Goal: Task Accomplishment & Management: Use online tool/utility

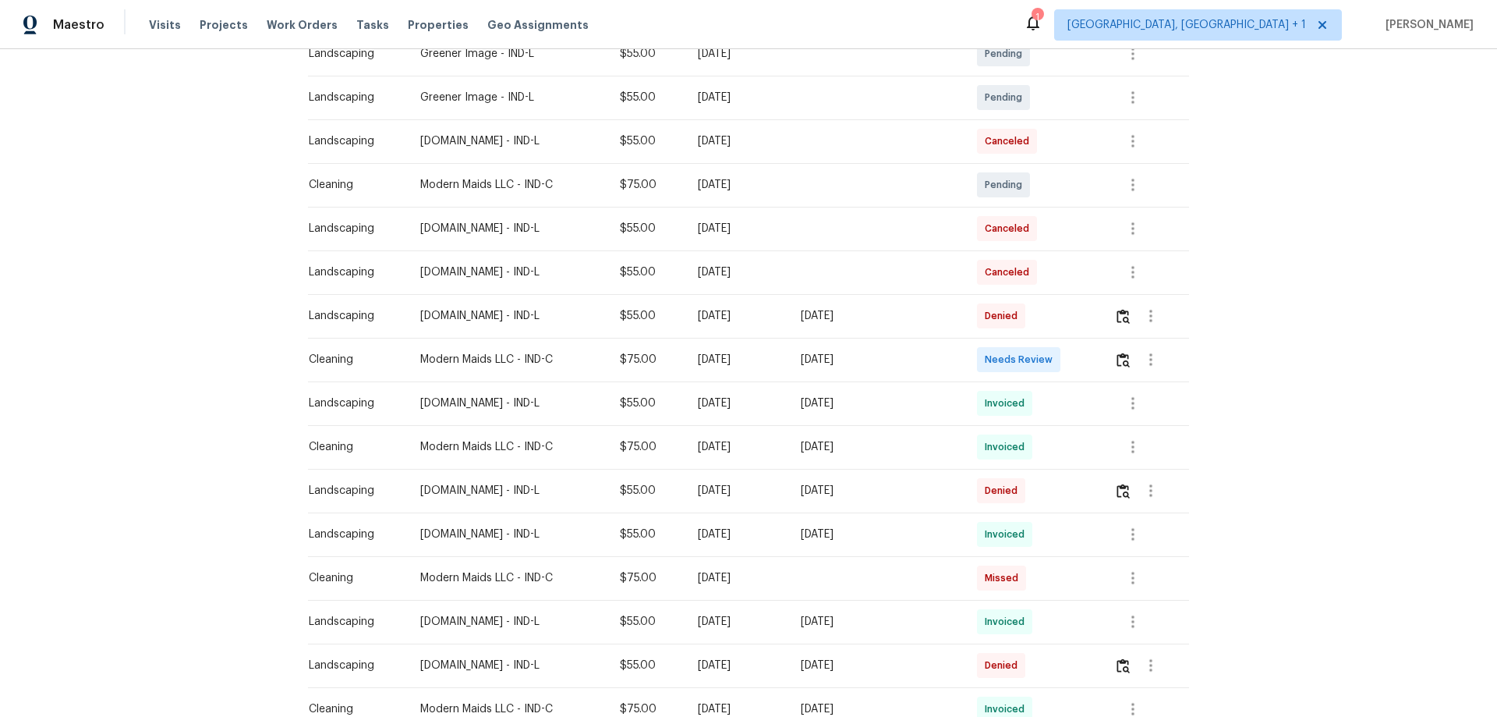
scroll to position [390, 0]
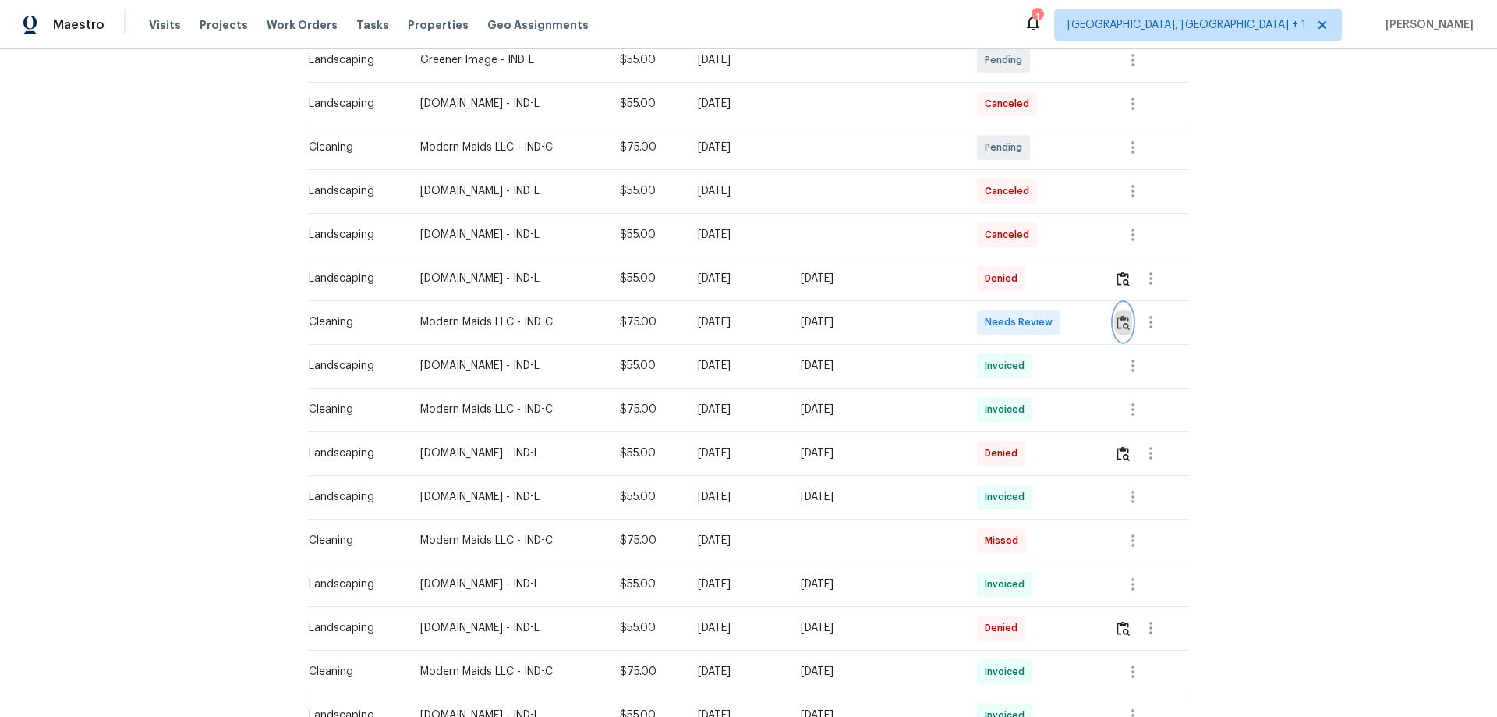
click at [1124, 325] on img "button" at bounding box center [1123, 322] width 13 height 15
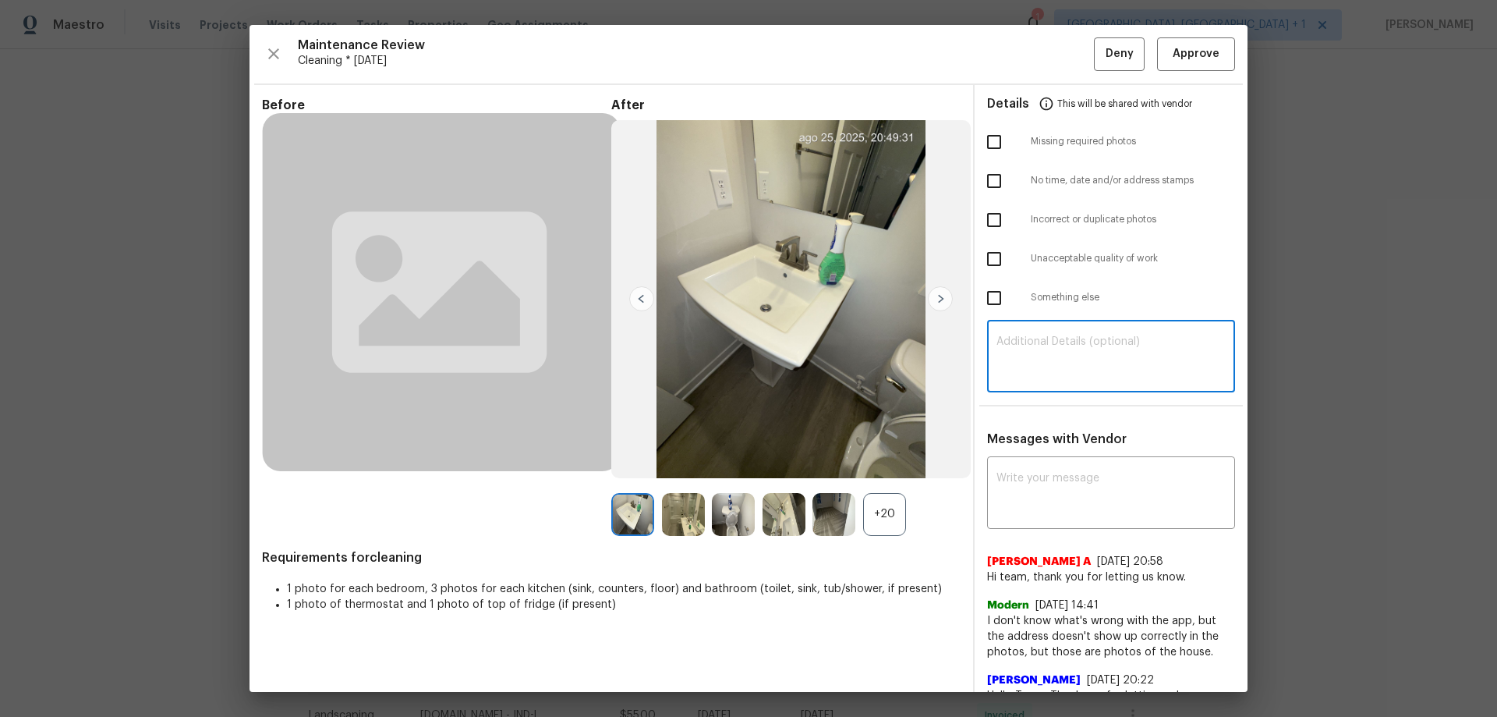
click at [1018, 364] on textarea at bounding box center [1110, 358] width 229 height 44
paste textarea "Maintenance Audit Team: Hello! Unfortunately, this cleaning visit completed on …"
type textarea "Maintenance Audit Team: Hello! Unfortunately, this cleaning visit completed on …"
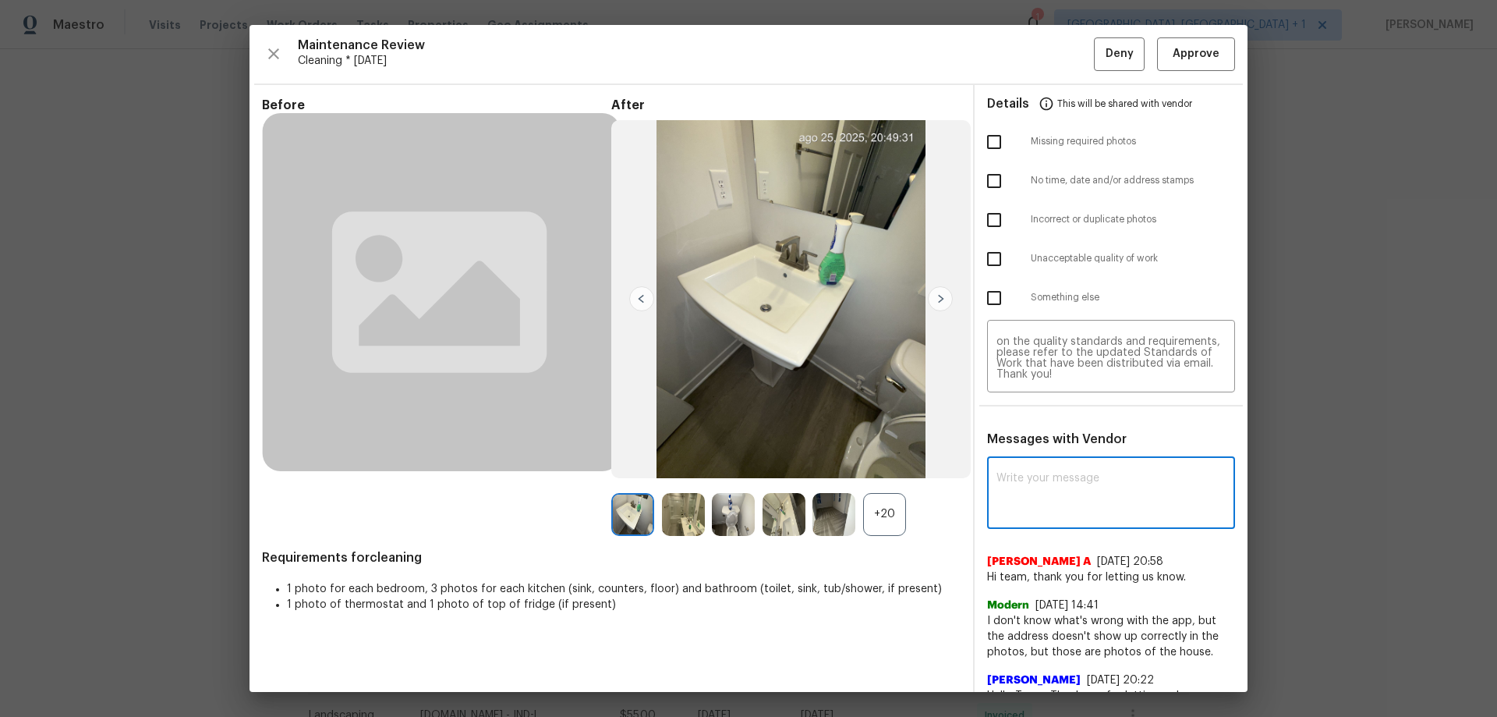
click at [1018, 472] on textarea at bounding box center [1110, 494] width 229 height 44
paste textarea "Maintenance Audit Team: Hello! Unfortunately, this cleaning visit completed on …"
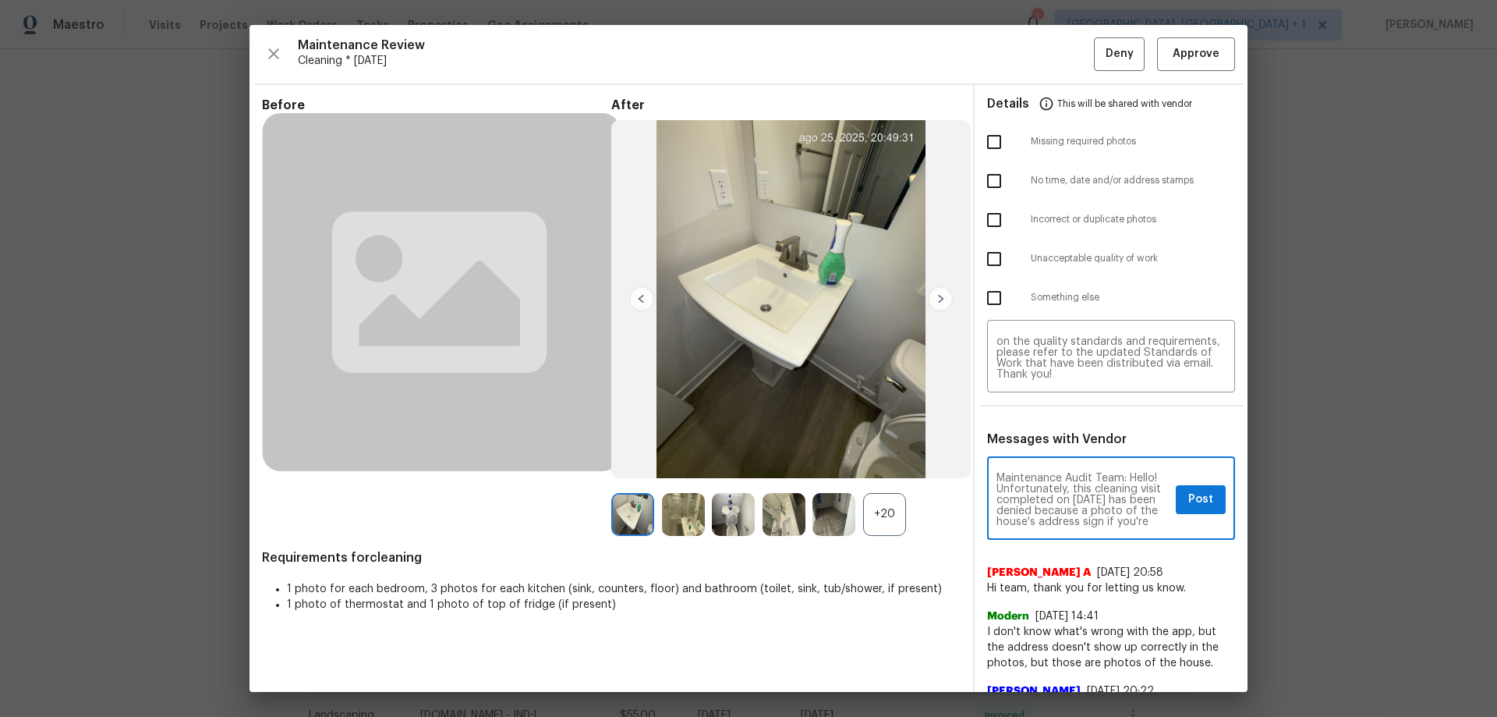
scroll to position [251, 0]
type textarea "Maintenance Audit Team: Hello! Unfortunately, this cleaning visit completed on …"
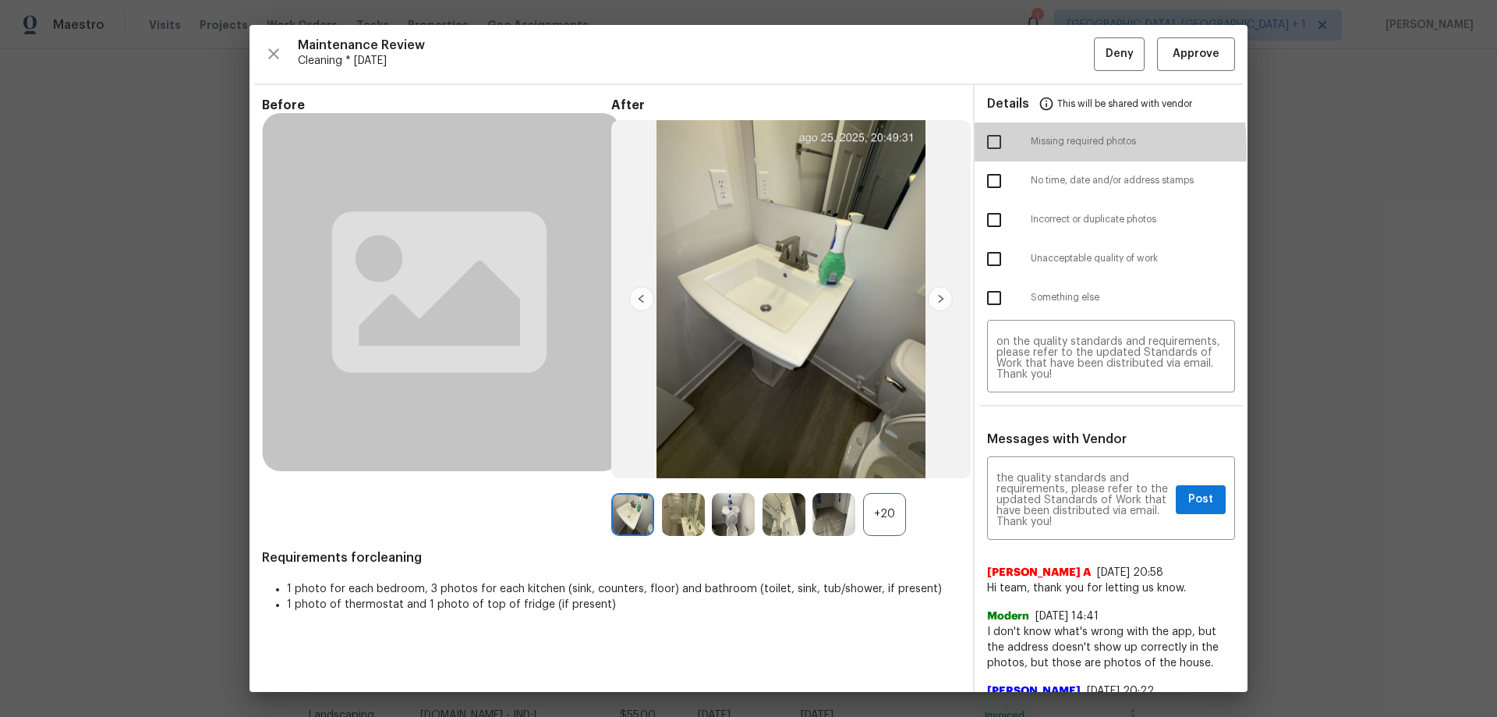
click at [995, 150] on input "checkbox" at bounding box center [994, 142] width 33 height 33
checkbox input "true"
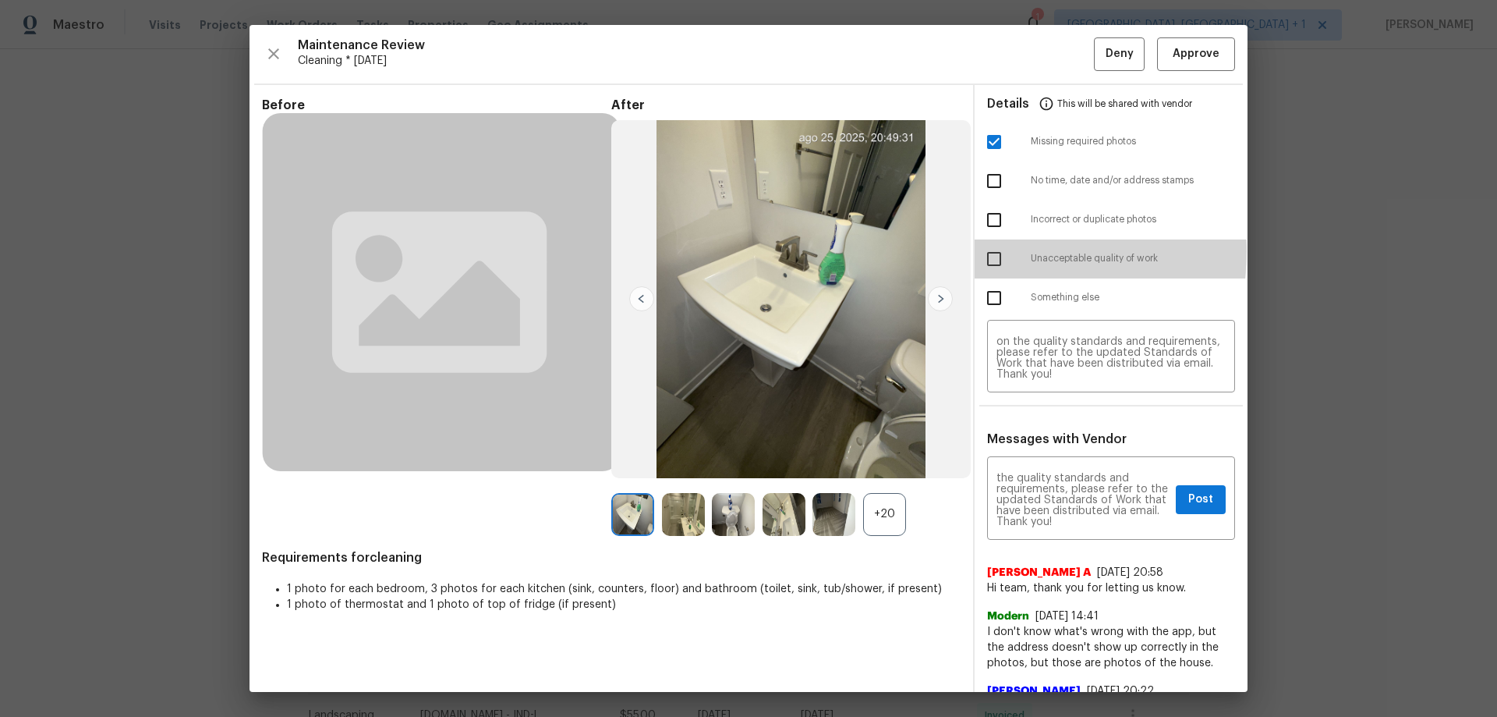
click at [988, 251] on input "checkbox" at bounding box center [994, 258] width 33 height 33
checkbox input "true"
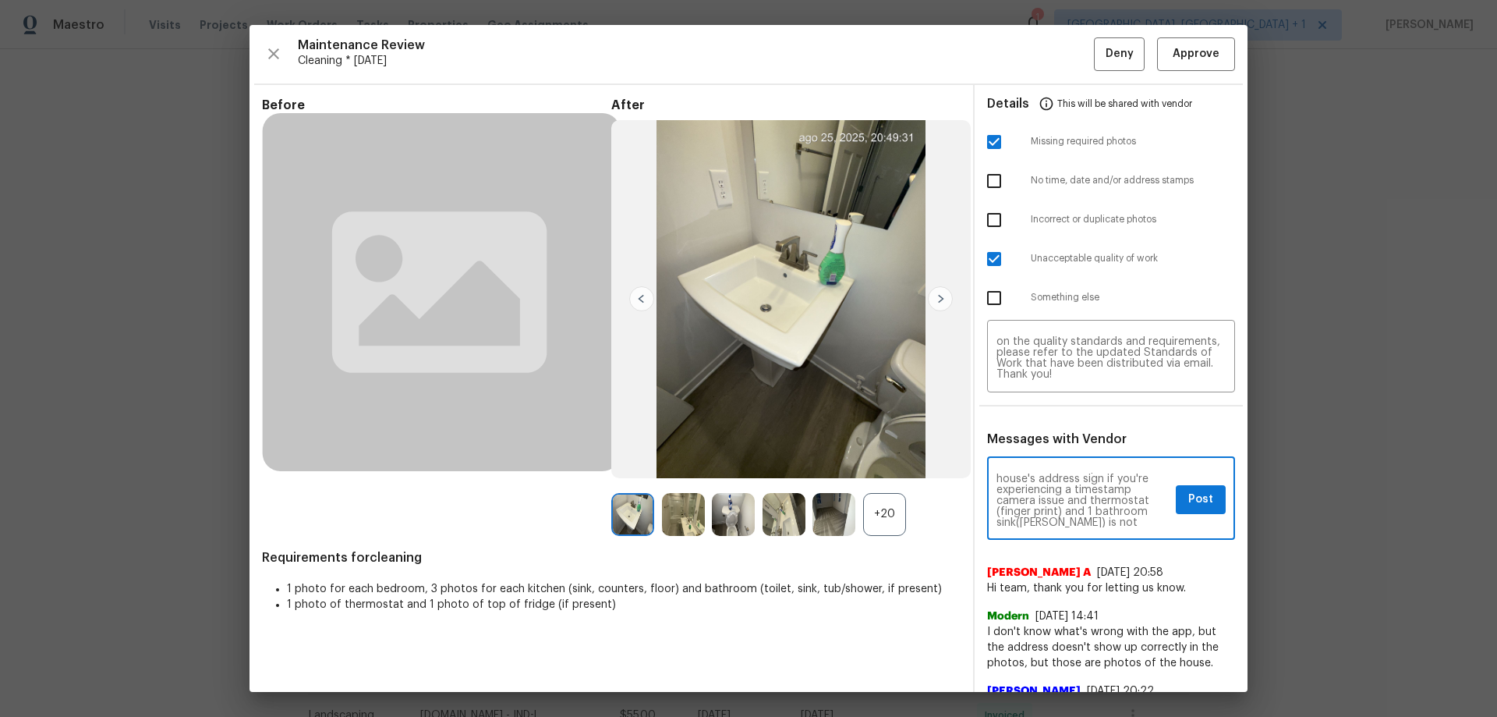
scroll to position [33, 0]
click at [1176, 504] on button "Post" at bounding box center [1201, 499] width 50 height 29
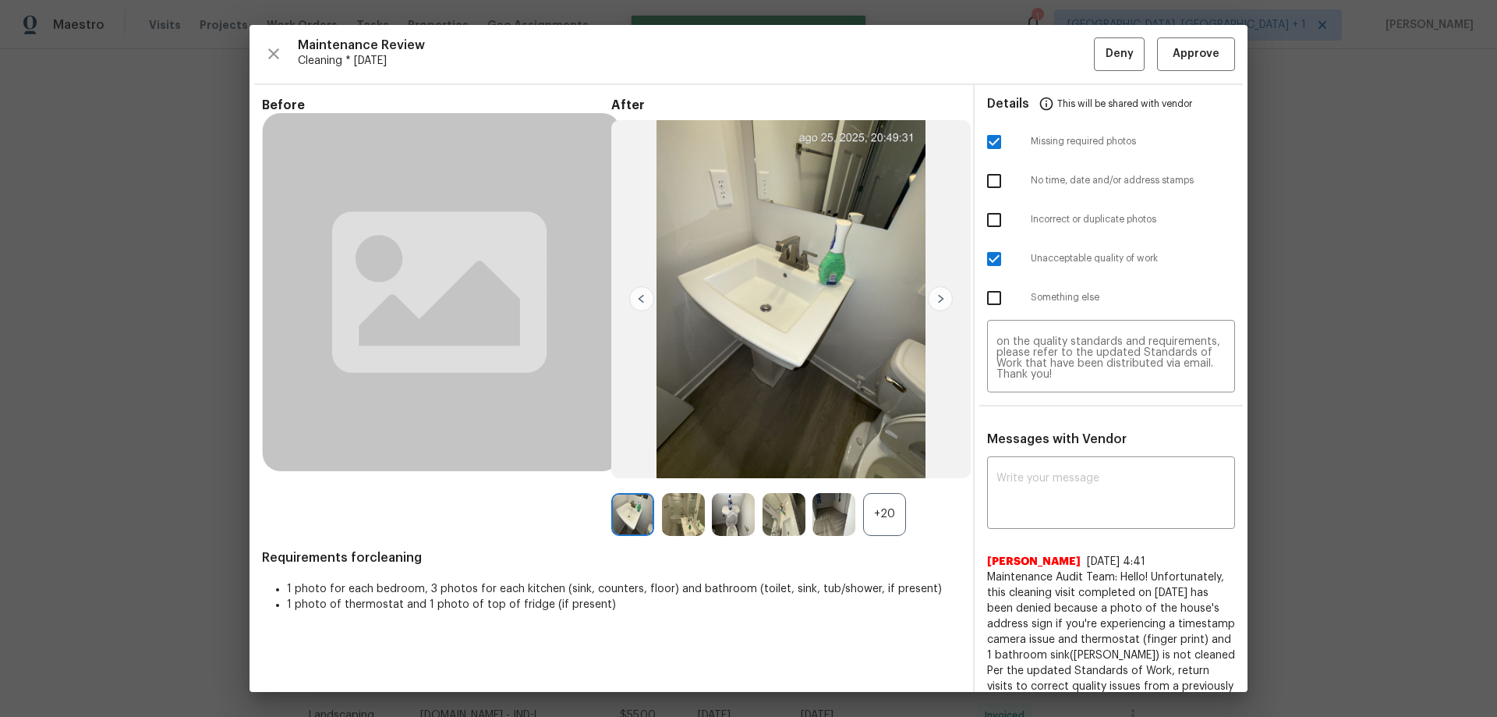
scroll to position [0, 0]
click at [1094, 46] on button "Deny" at bounding box center [1119, 54] width 51 height 34
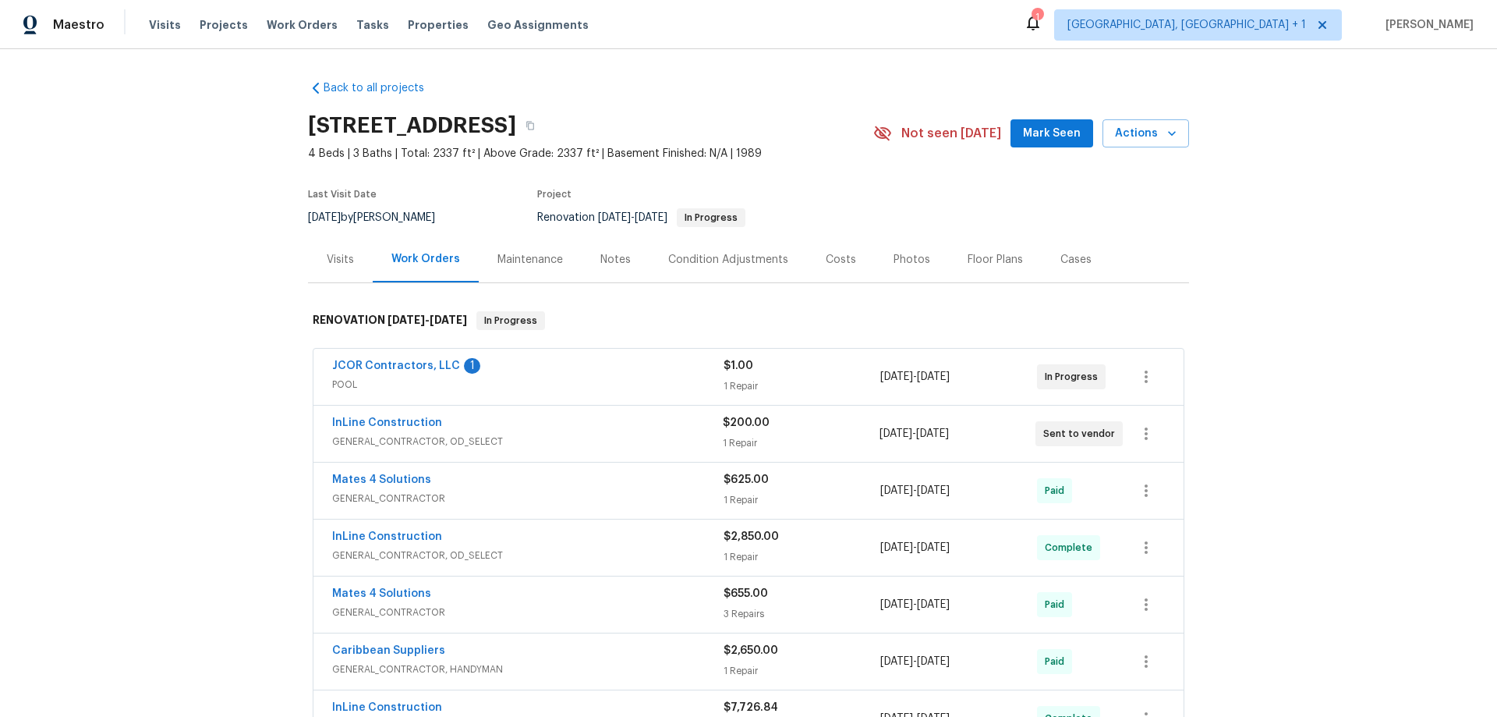
click at [526, 261] on div "Maintenance" at bounding box center [529, 260] width 65 height 16
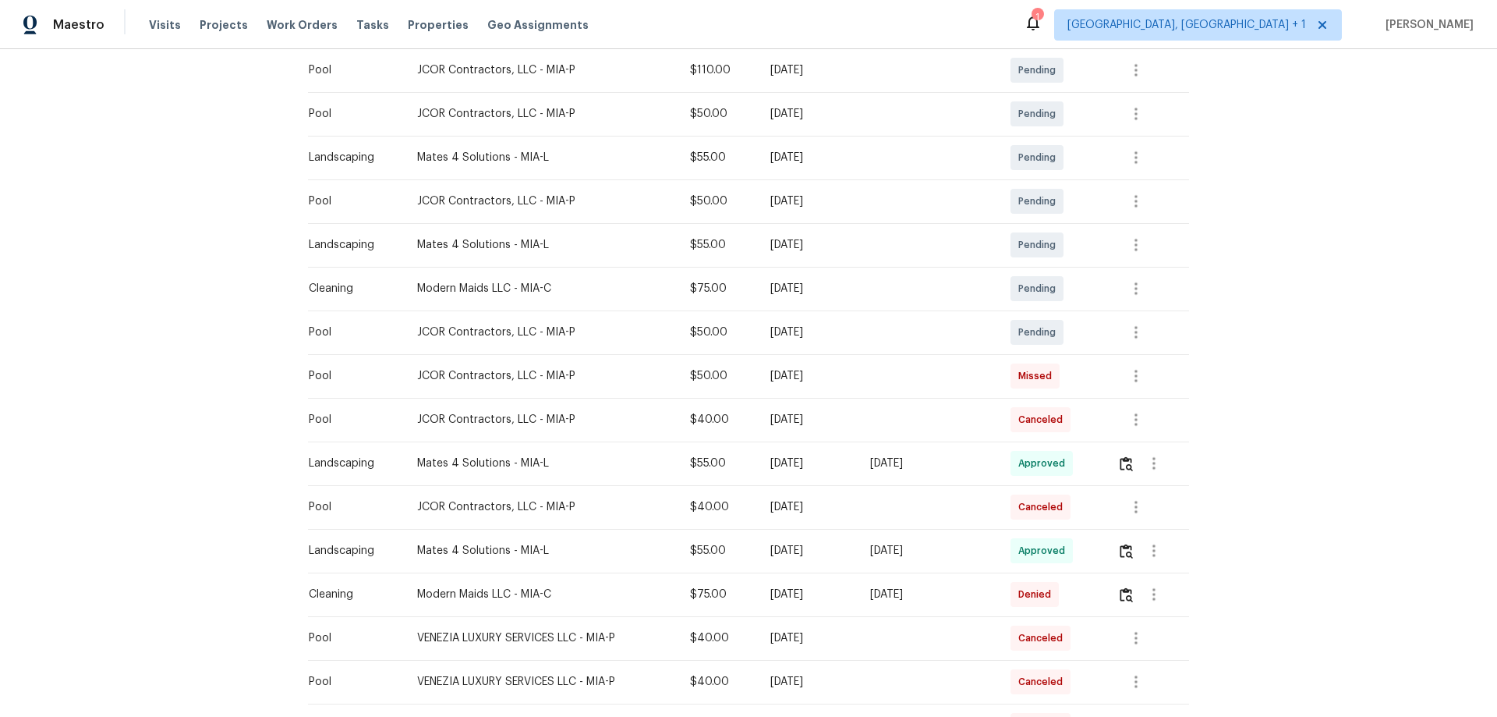
scroll to position [390, 0]
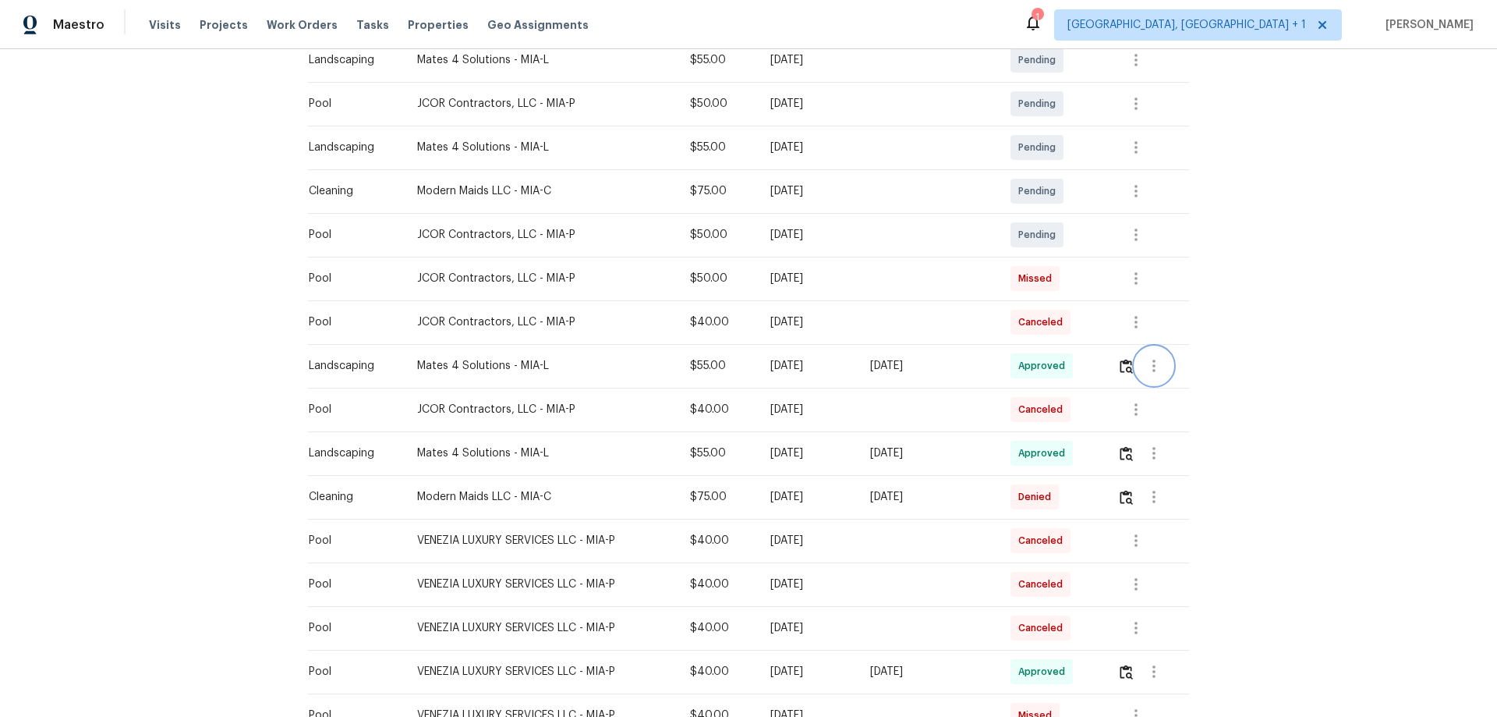
click at [1149, 364] on icon "button" at bounding box center [1154, 365] width 19 height 19
click at [1149, 395] on li "View details" at bounding box center [1188, 392] width 109 height 26
